Goal: Use online tool/utility: Utilize a website feature to perform a specific function

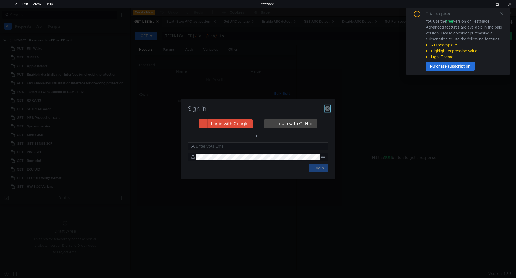
click at [326, 108] on icon "button" at bounding box center [327, 108] width 5 height 5
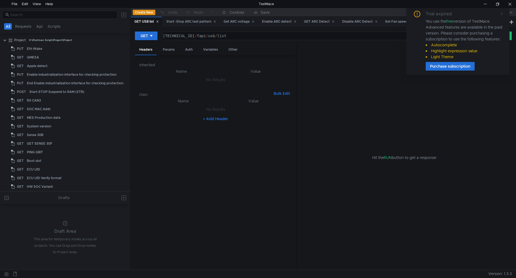
click at [502, 12] on icon at bounding box center [502, 14] width 4 height 4
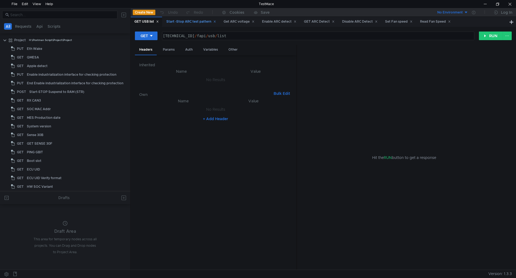
click at [216, 21] on icon at bounding box center [215, 21] width 3 height 3
click at [197, 22] on icon at bounding box center [196, 21] width 3 height 3
click at [200, 21] on icon at bounding box center [199, 22] width 2 height 2
click at [197, 21] on icon at bounding box center [195, 21] width 3 height 3
click at [204, 21] on div "Disable ARC Detect" at bounding box center [184, 22] width 42 height 10
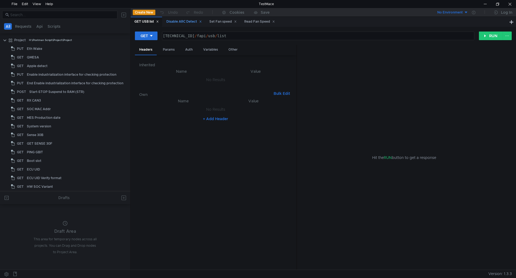
scroll to position [191, 0]
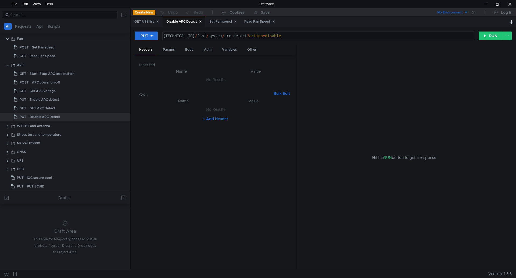
click at [202, 21] on icon at bounding box center [200, 21] width 3 height 3
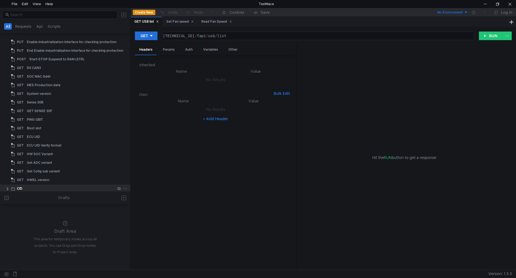
scroll to position [108, 0]
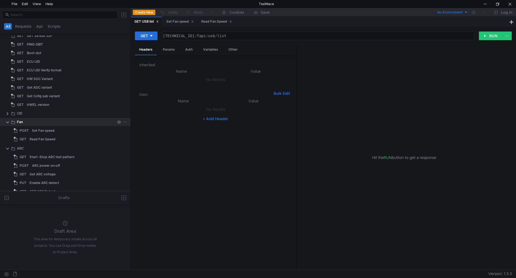
click at [9, 122] on clr-icon at bounding box center [7, 122] width 4 height 4
click at [8, 131] on clr-icon at bounding box center [7, 131] width 4 height 4
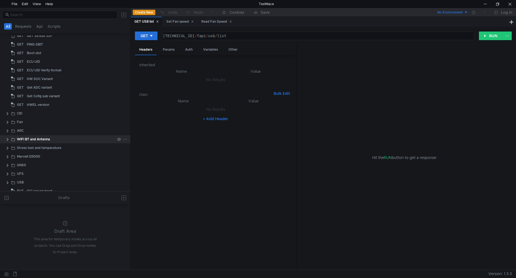
click at [23, 139] on div "WIFI BT and Antenna" at bounding box center [33, 139] width 33 height 8
click at [8, 138] on clr-icon at bounding box center [7, 139] width 4 height 4
click at [61, 156] on div "Antenna detect" at bounding box center [73, 156] width 86 height 8
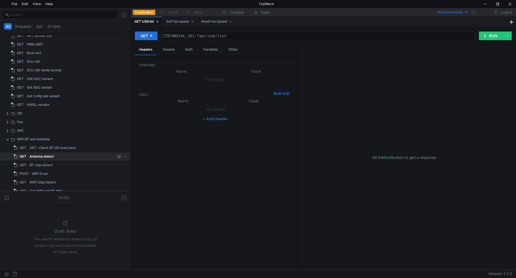
click at [61, 156] on div "Antenna detect" at bounding box center [73, 156] width 86 height 8
click at [493, 38] on button "RUN" at bounding box center [491, 35] width 24 height 9
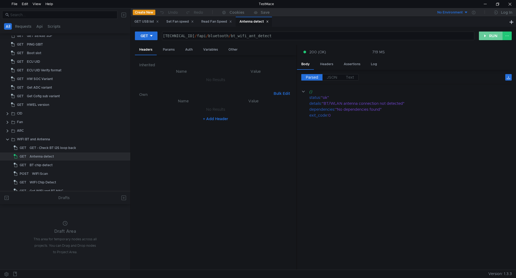
click at [495, 37] on button "RUN" at bounding box center [491, 35] width 24 height 9
click at [492, 39] on button "RUN" at bounding box center [491, 35] width 24 height 9
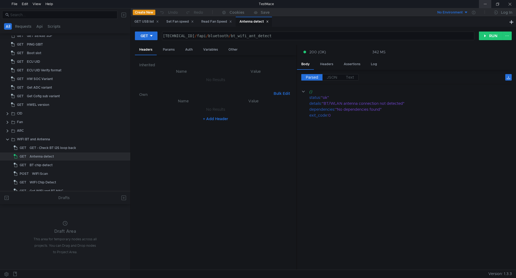
click at [489, 2] on div at bounding box center [485, 4] width 12 height 8
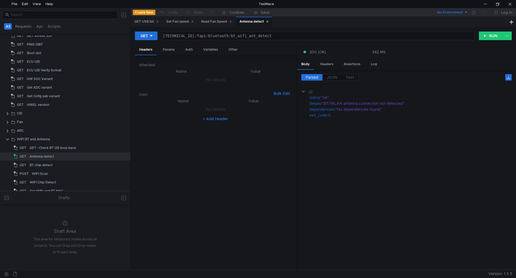
type textarea "[TECHNICAL_ID]/fapi/bluetooth/bt_wifi_ant_detect"
drag, startPoint x: 285, startPoint y: 36, endPoint x: 205, endPoint y: 35, distance: 79.1
click at [205, 35] on div "160.48.199.99:8080 / fapi / bluetooth / bt_wifi_ant_detect" at bounding box center [318, 40] width 312 height 13
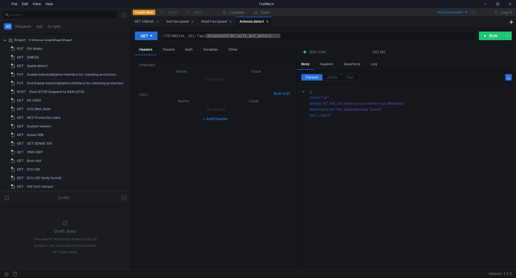
scroll to position [108, 0]
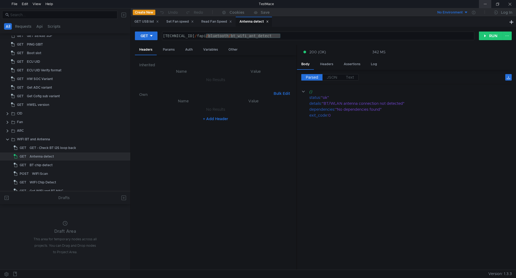
click at [485, 4] on div at bounding box center [485, 4] width 12 height 8
